Goal: Task Accomplishment & Management: Manage account settings

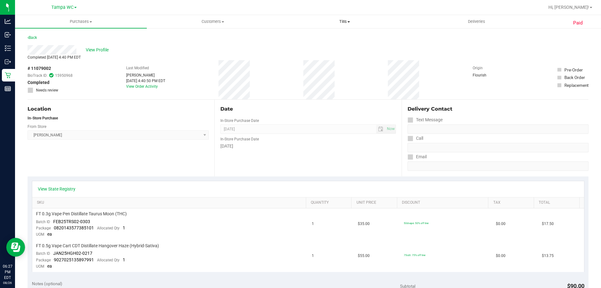
click at [359, 22] on span "Tills" at bounding box center [344, 22] width 131 height 6
click at [337, 35] on li "Manage tills" at bounding box center [345, 38] width 132 height 8
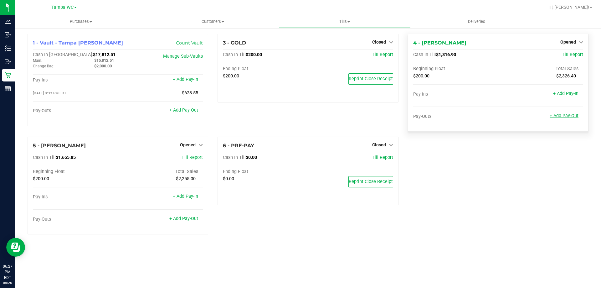
drag, startPoint x: 573, startPoint y: 121, endPoint x: 572, endPoint y: 117, distance: 3.2
click at [573, 120] on div "Pay-Outs + Add Pay-Out" at bounding box center [498, 118] width 170 height 8
click at [572, 117] on link "+ Add Pay-Out" at bounding box center [564, 115] width 29 height 5
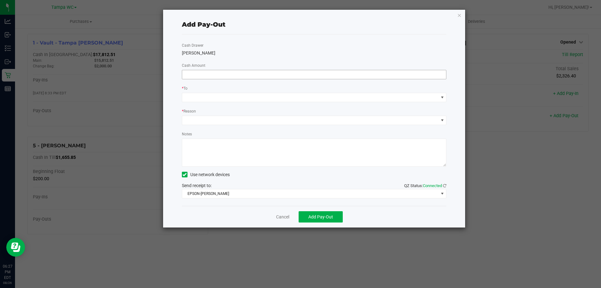
click at [315, 73] on input at bounding box center [314, 74] width 264 height 9
type input "$1,100.00"
click at [278, 89] on div "* To" at bounding box center [314, 89] width 265 height 8
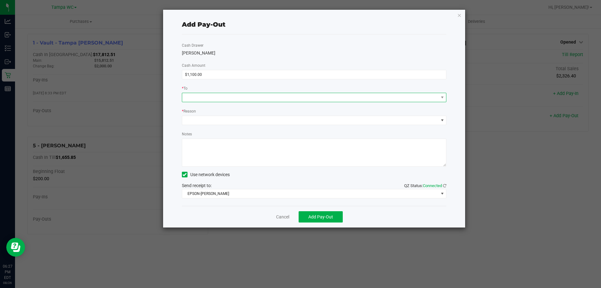
click at [271, 96] on span at bounding box center [310, 97] width 256 height 9
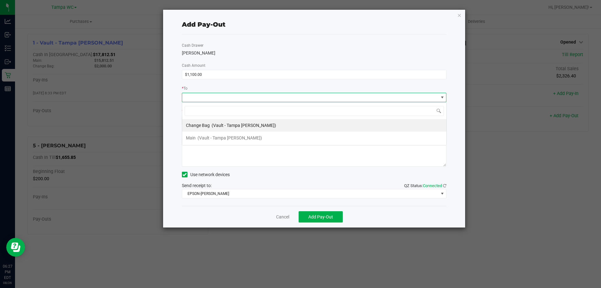
scroll to position [9, 264]
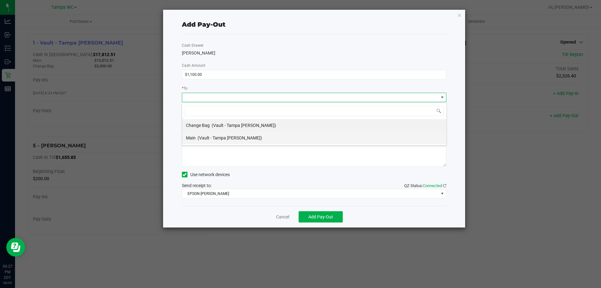
click at [218, 138] on span "(Vault - Tampa [PERSON_NAME])" at bounding box center [230, 137] width 64 height 5
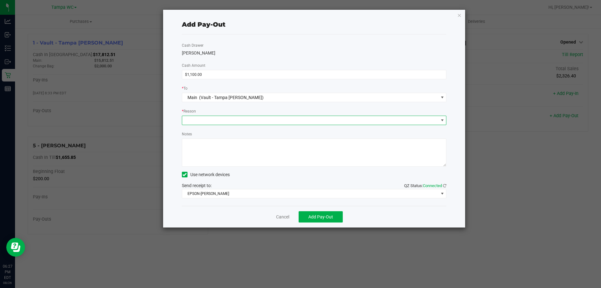
click at [205, 119] on span at bounding box center [310, 120] width 256 height 9
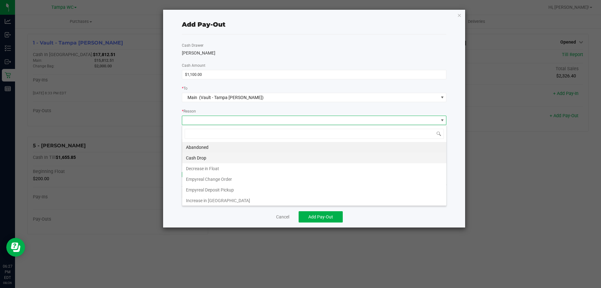
click at [210, 155] on li "Cash Drop" at bounding box center [314, 157] width 264 height 11
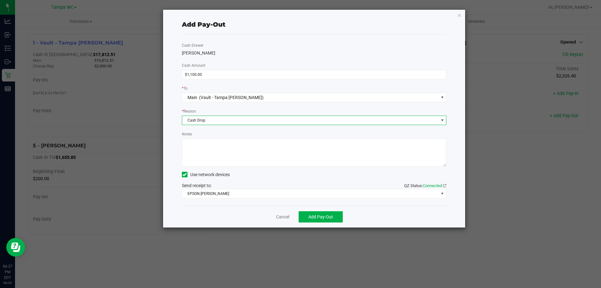
click at [211, 153] on textarea "Notes" at bounding box center [314, 152] width 265 height 28
type textarea "cw"
click at [317, 215] on span "Add Pay-Out" at bounding box center [320, 216] width 25 height 5
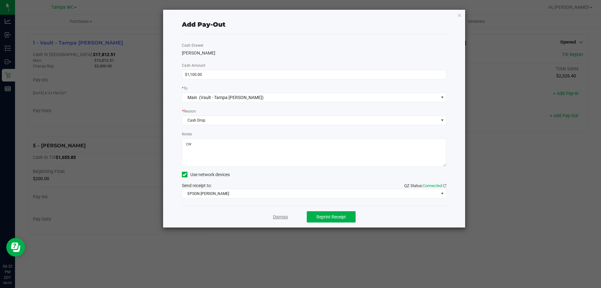
click at [281, 215] on link "Dismiss" at bounding box center [280, 216] width 15 height 7
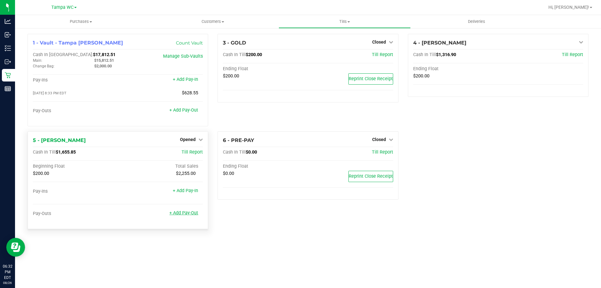
click at [192, 213] on link "+ Add Pay-Out" at bounding box center [183, 212] width 29 height 5
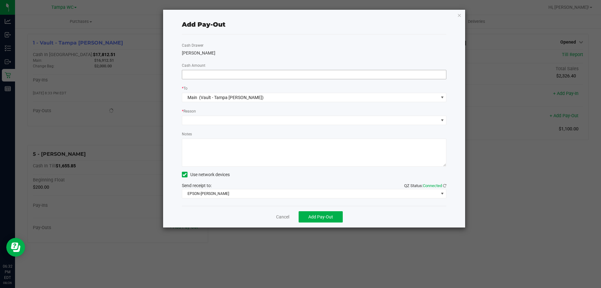
click at [230, 78] on input at bounding box center [314, 74] width 264 height 9
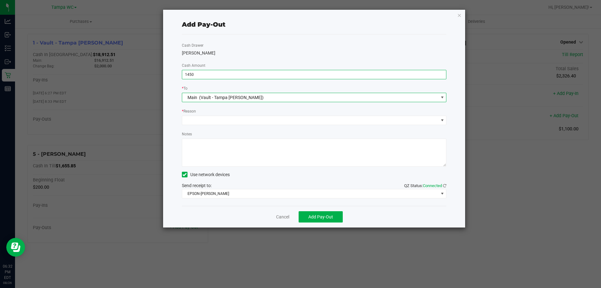
type input "$1,450.00"
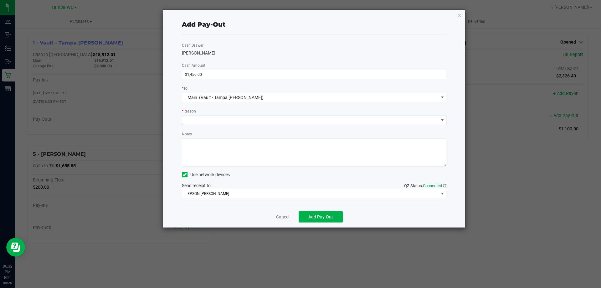
click at [197, 121] on span at bounding box center [310, 120] width 256 height 9
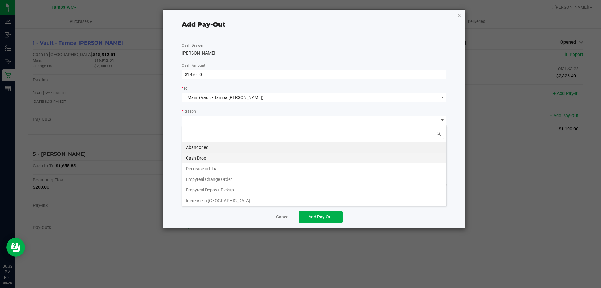
click at [196, 157] on li "Cash Drop" at bounding box center [314, 157] width 264 height 11
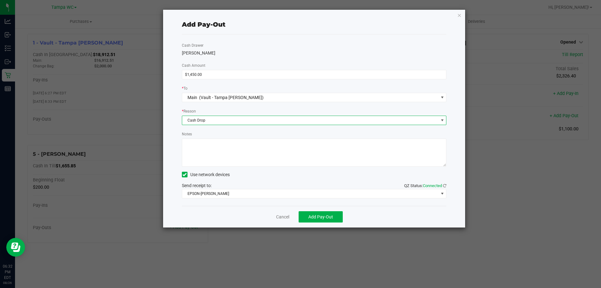
click at [196, 159] on textarea "Notes" at bounding box center [314, 152] width 265 height 28
type textarea "cw"
click at [213, 226] on div "Cancel Add Pay-Out" at bounding box center [314, 217] width 265 height 22
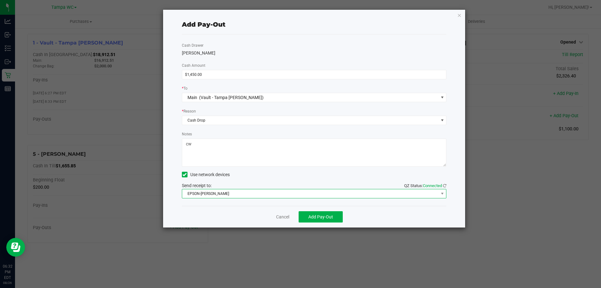
click at [289, 191] on span "EPSON-[PERSON_NAME]" at bounding box center [310, 193] width 256 height 9
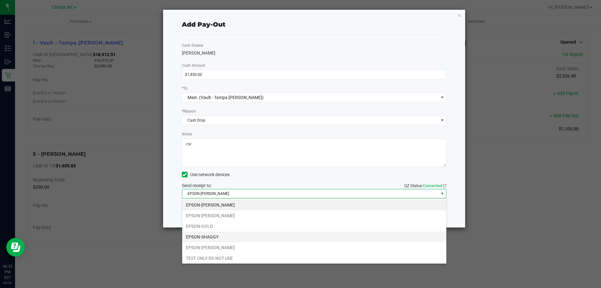
click at [221, 239] on li "EPSON-SHAGGY" at bounding box center [314, 236] width 264 height 11
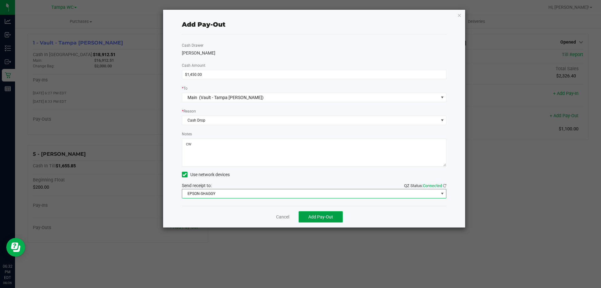
click at [336, 214] on button "Add Pay-Out" at bounding box center [321, 216] width 44 height 11
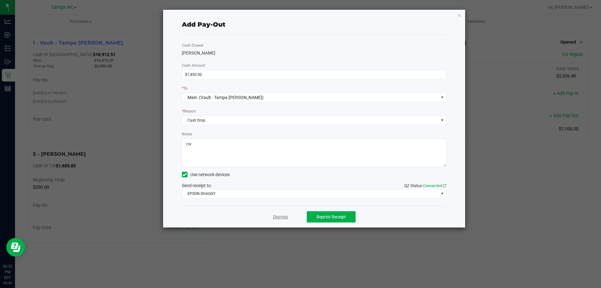
click at [279, 218] on link "Dismiss" at bounding box center [280, 216] width 15 height 7
